Goal: Navigation & Orientation: Find specific page/section

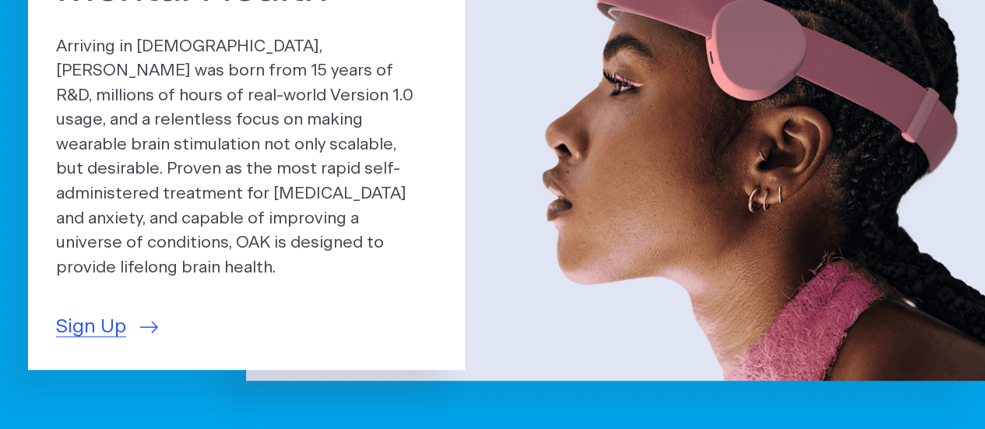
scroll to position [234, 0]
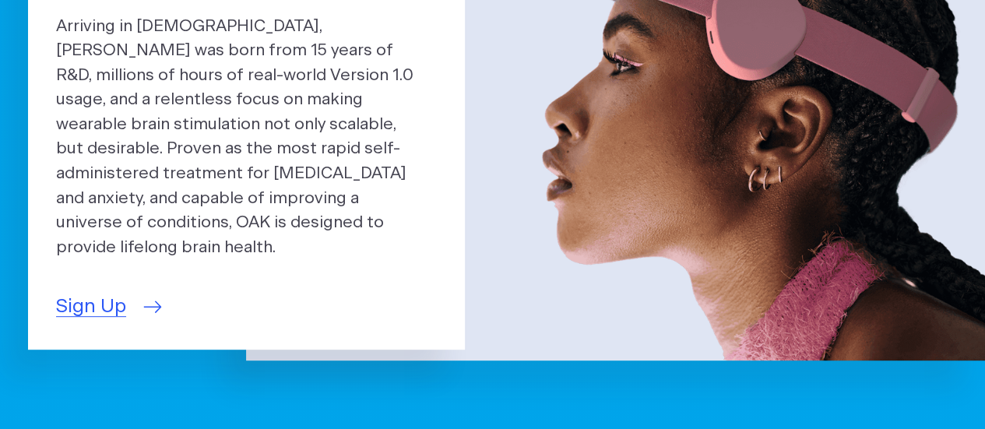
click at [89, 295] on span "Sign Up" at bounding box center [91, 307] width 70 height 29
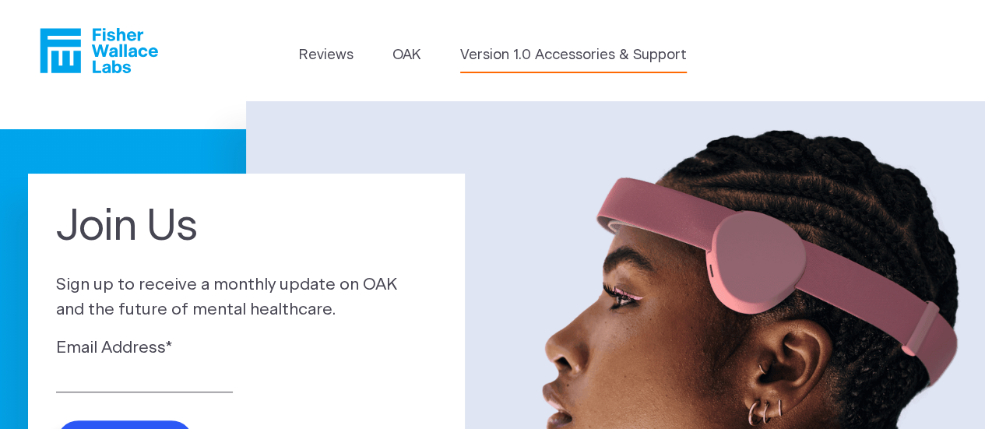
click at [492, 51] on link "Version 1.0 Accessories & Support" at bounding box center [573, 55] width 227 height 21
